Goal: Information Seeking & Learning: Learn about a topic

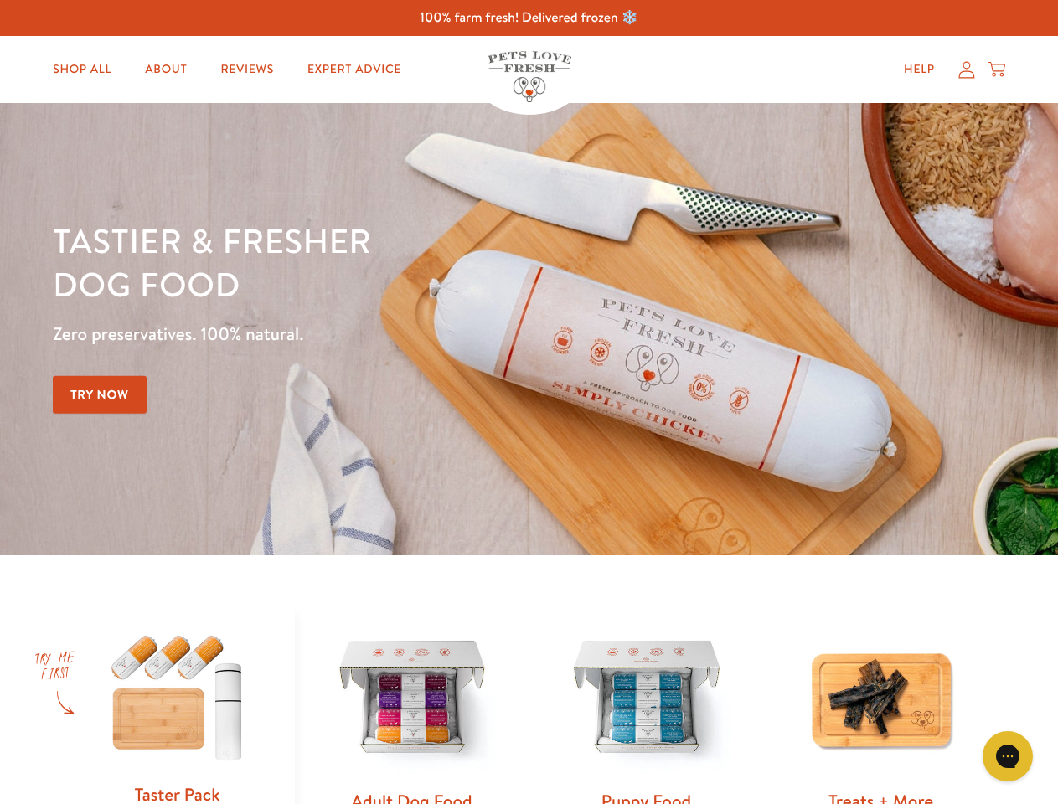
click at [529, 402] on div "Tastier & fresher dog food Zero preservatives. 100% natural. Try Now" at bounding box center [370, 329] width 635 height 221
click at [1008, 756] on icon "Gorgias live chat" at bounding box center [1007, 756] width 16 height 16
